Goal: Task Accomplishment & Management: Use online tool/utility

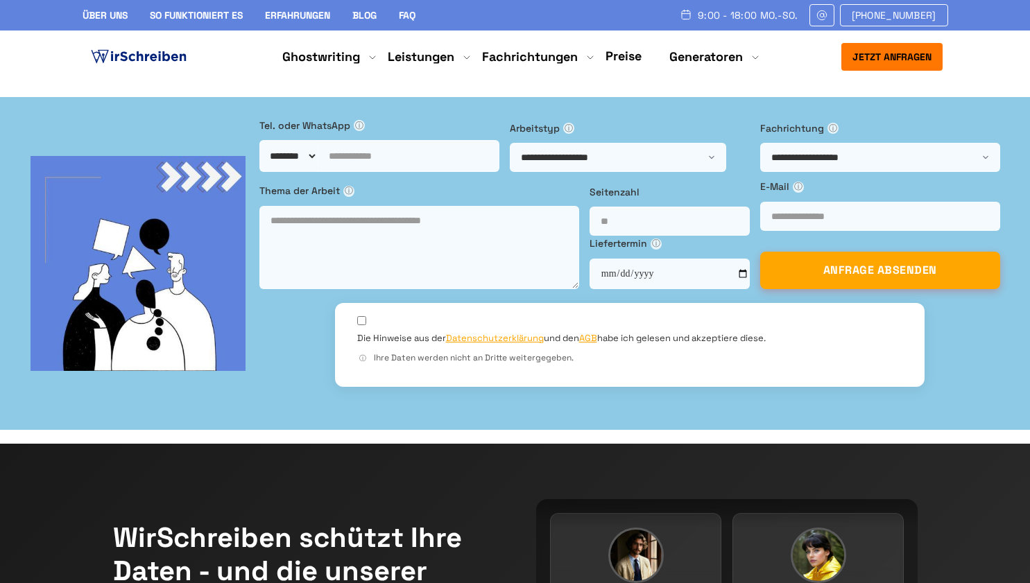
click at [606, 49] on link "Preise" at bounding box center [623, 56] width 36 height 16
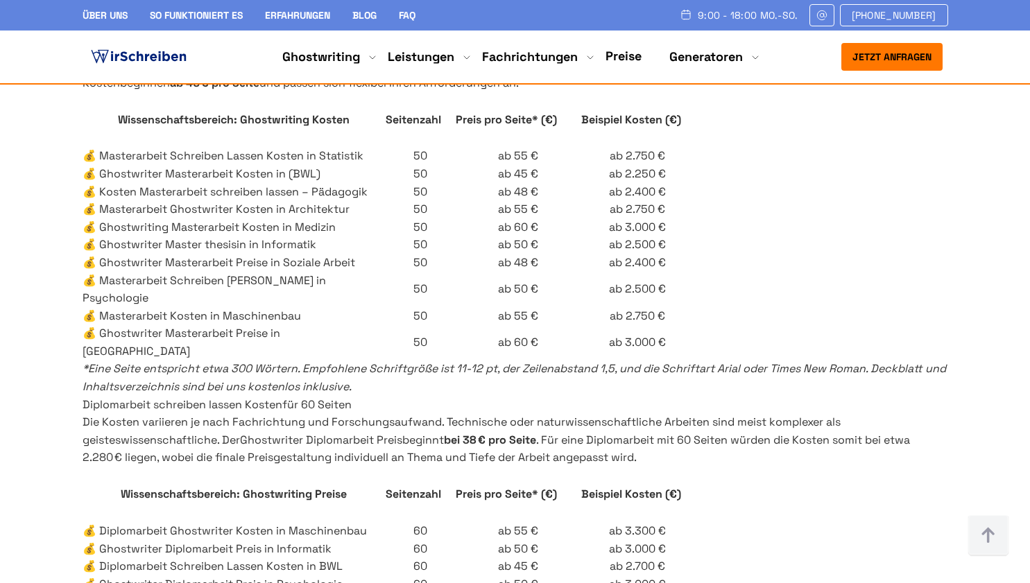
scroll to position [4041, 0]
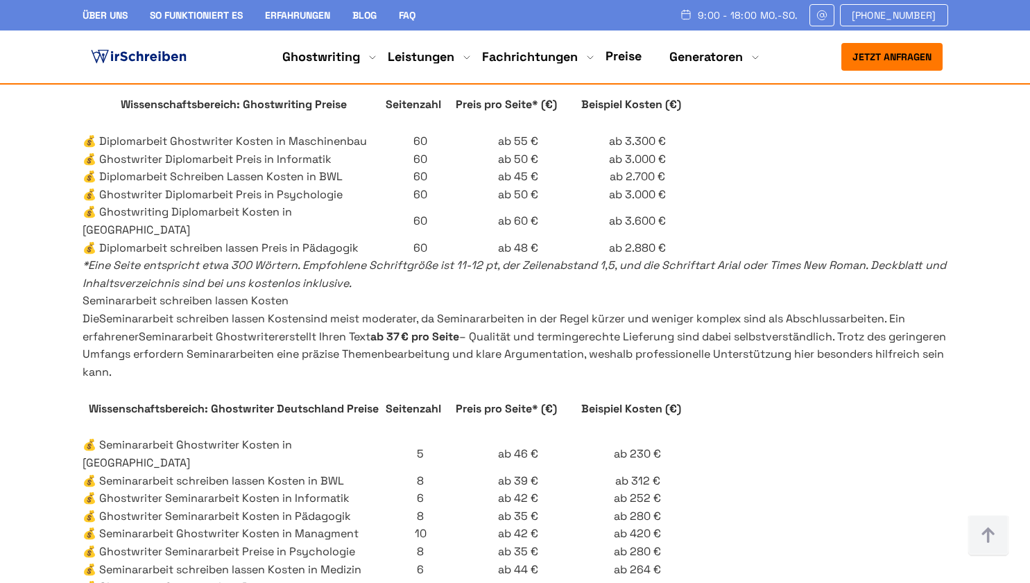
drag, startPoint x: 1020, startPoint y: 225, endPoint x: 1023, endPoint y: 261, distance: 35.5
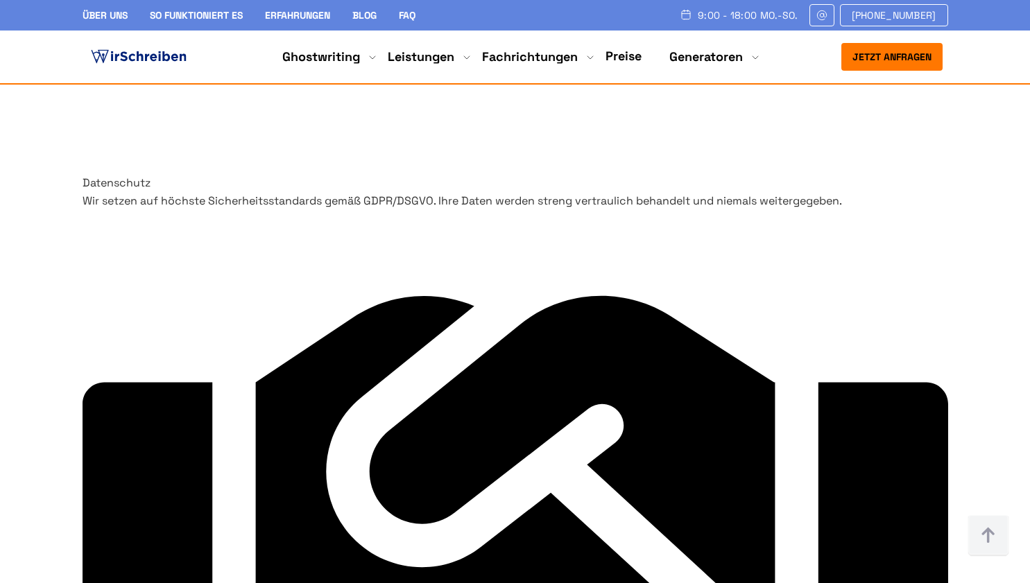
scroll to position [9701, 0]
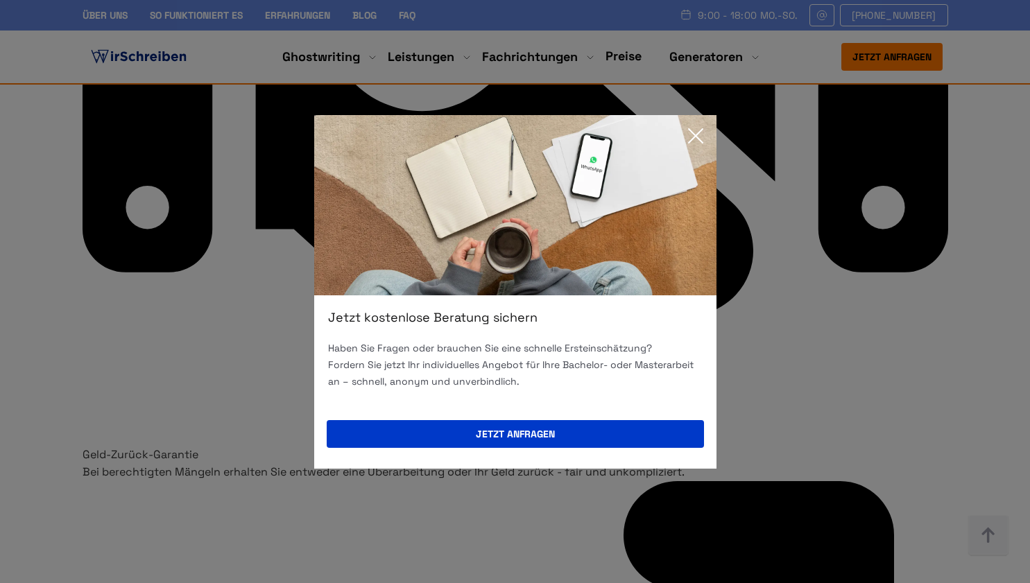
click at [703, 130] on icon at bounding box center [696, 136] width 28 height 28
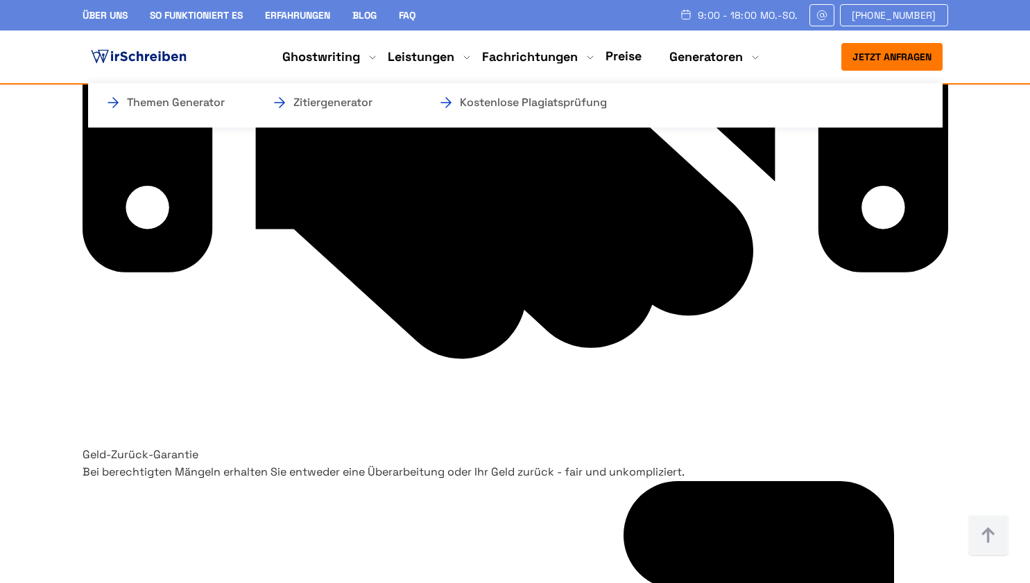
click at [709, 64] on li "Generatoren Themen Generator Zitiergenerator Kostenlose Plagiatsprüfung" at bounding box center [706, 57] width 74 height 17
click at [729, 54] on li "Generatoren Themen Generator Zitiergenerator Kostenlose Plagiatsprüfung" at bounding box center [706, 57] width 74 height 17
click at [576, 105] on link "Kostenlose Plagiatsprüfung" at bounding box center [507, 102] width 139 height 17
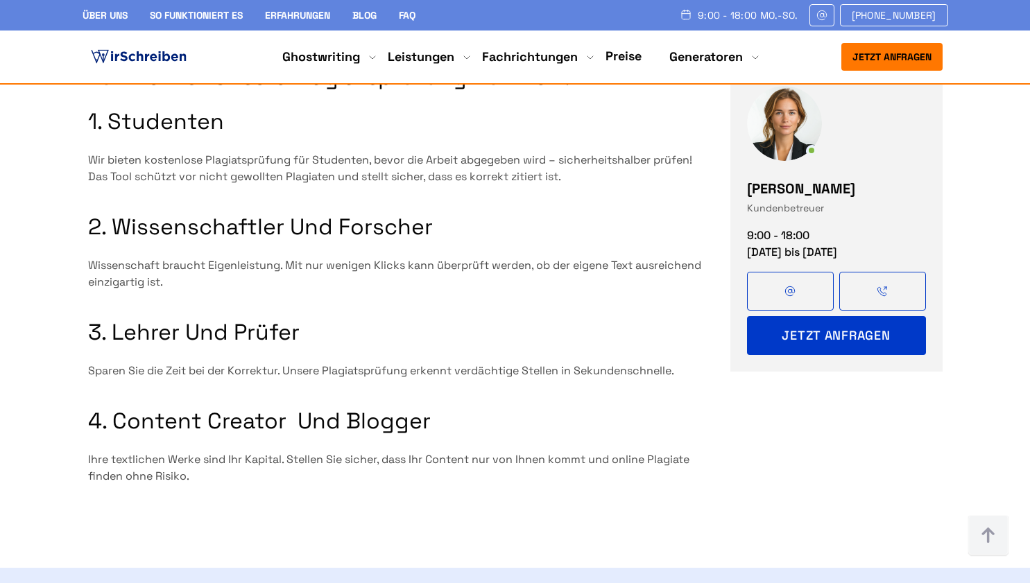
scroll to position [1273, 0]
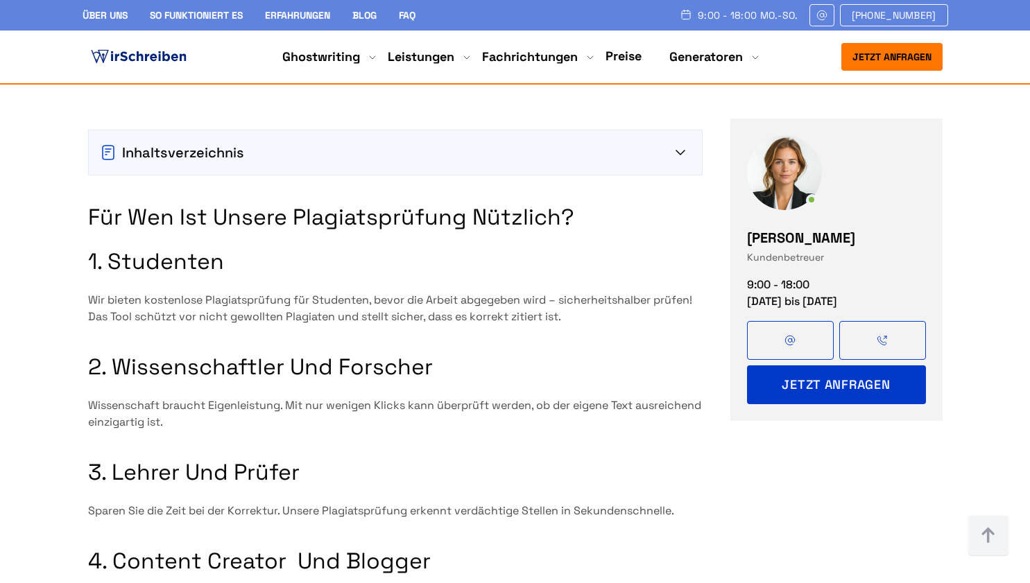
drag, startPoint x: 1039, startPoint y: 193, endPoint x: 1028, endPoint y: 101, distance: 92.9
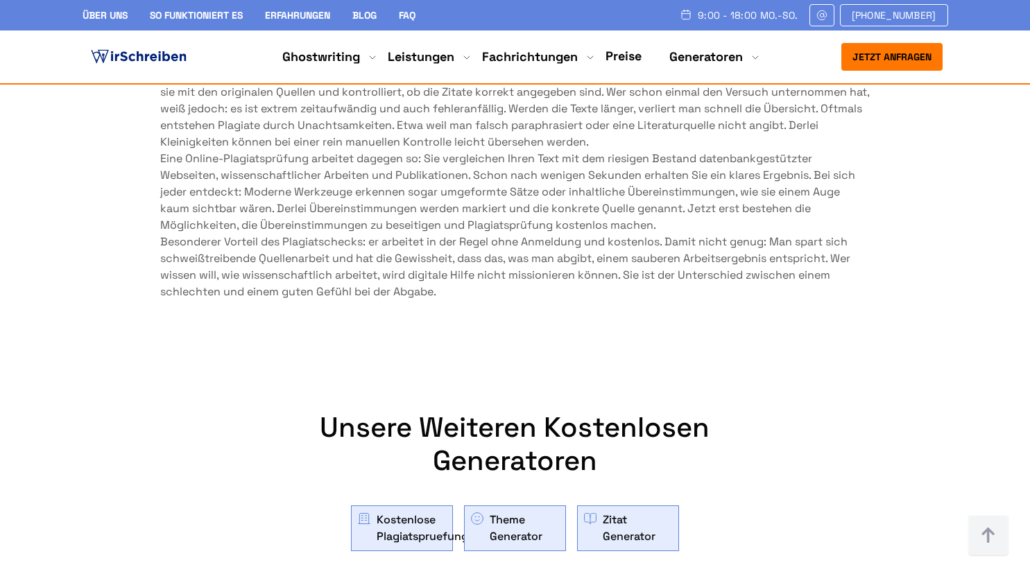
scroll to position [4484, 0]
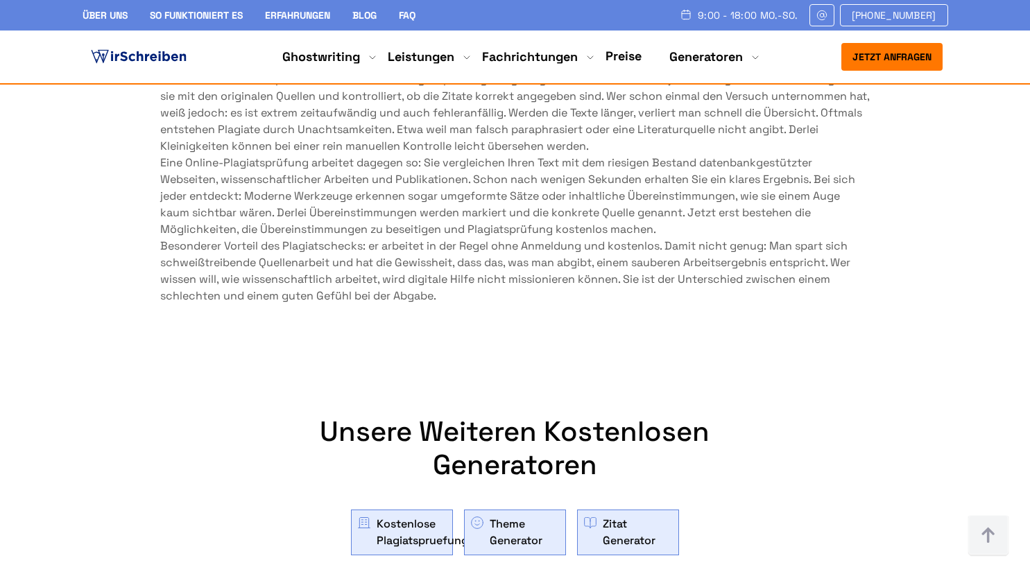
click at [404, 516] on link "Kostenlose Plagiatspruefung" at bounding box center [423, 532] width 92 height 33
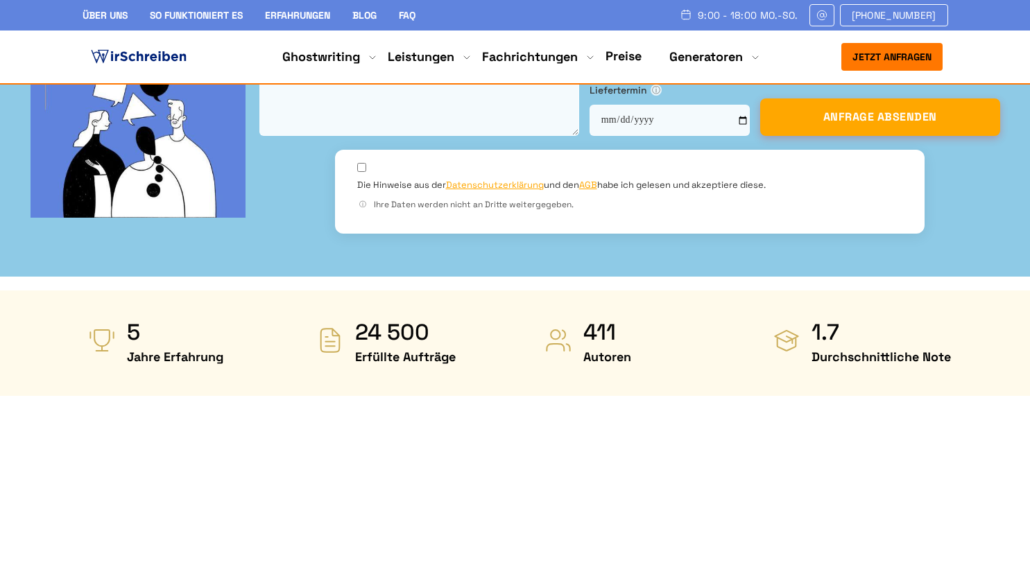
scroll to position [680, 0]
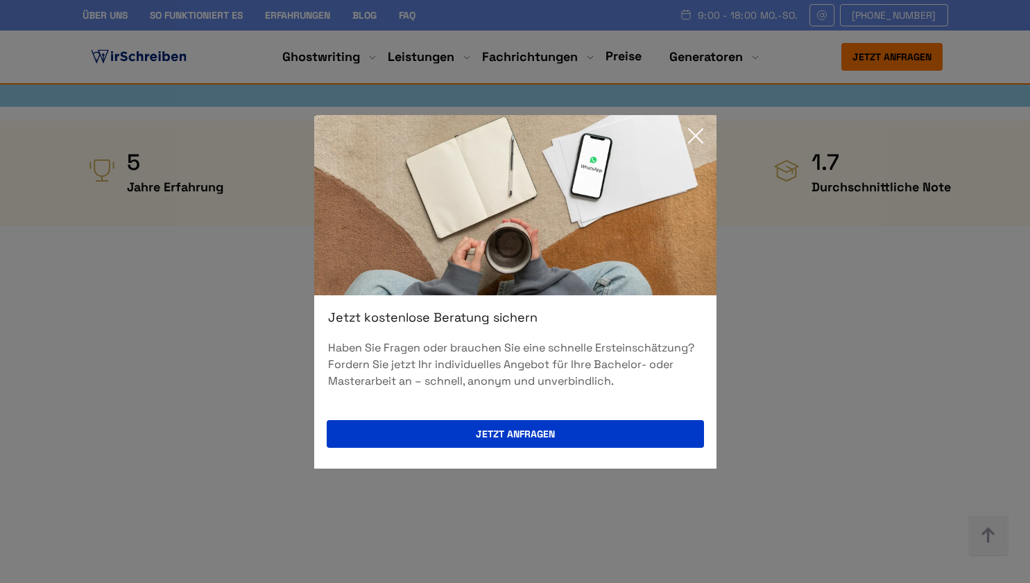
click at [894, 302] on div "Jetzt kostenlose Beratung sichern Haben Sie Fragen oder brauchen Sie eine schne…" at bounding box center [515, 291] width 1030 height 583
click at [695, 129] on icon at bounding box center [696, 136] width 28 height 28
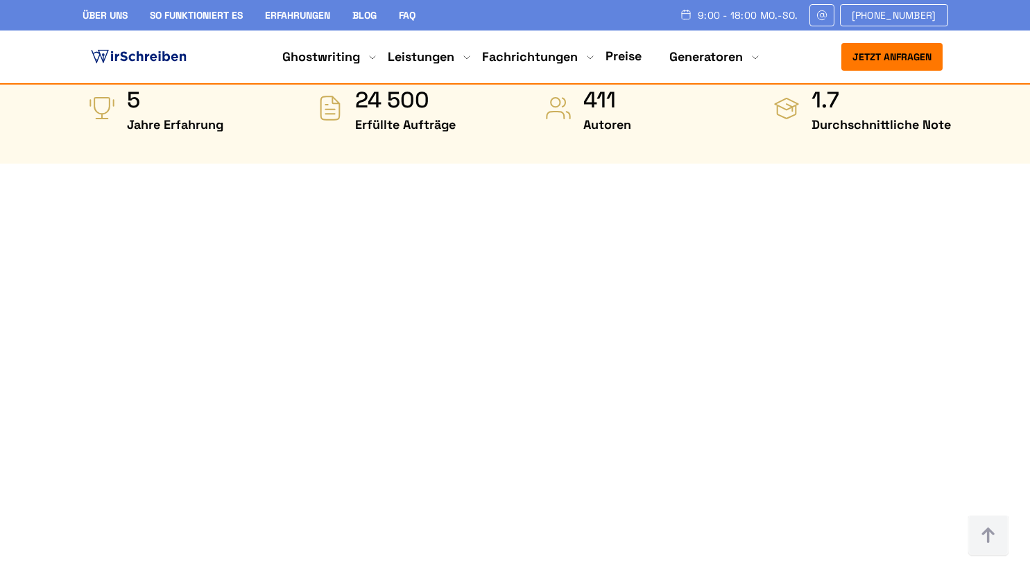
scroll to position [733, 0]
